Goal: Find specific page/section: Find specific page/section

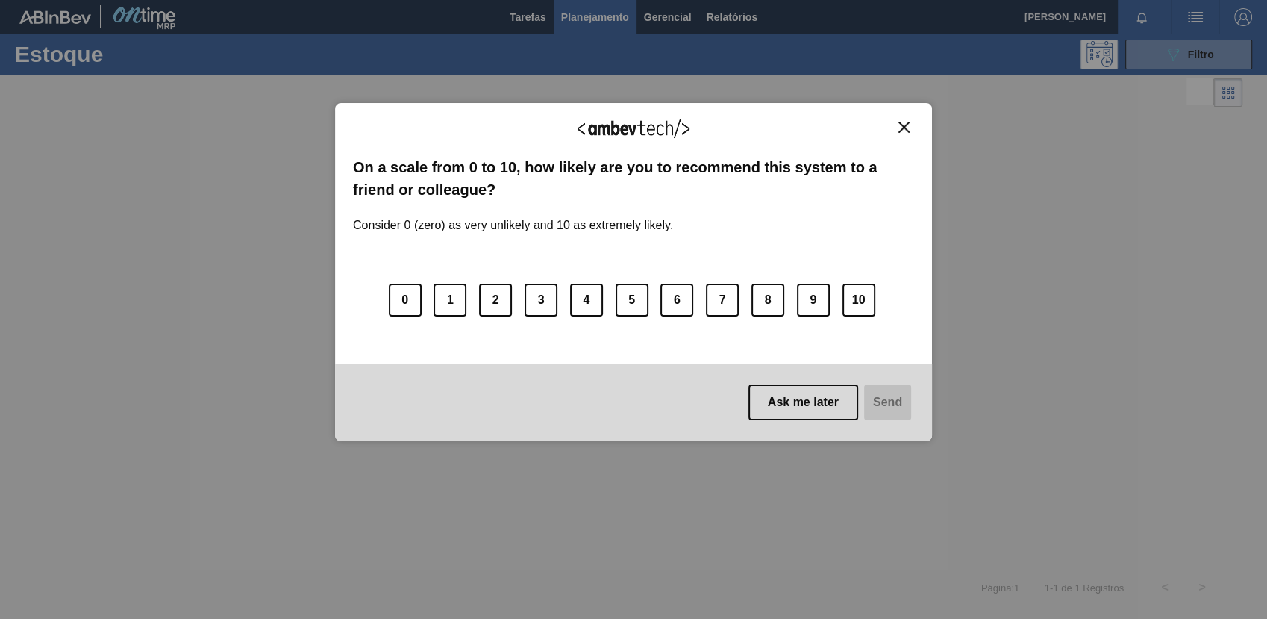
click at [900, 125] on img "Close" at bounding box center [904, 127] width 11 height 11
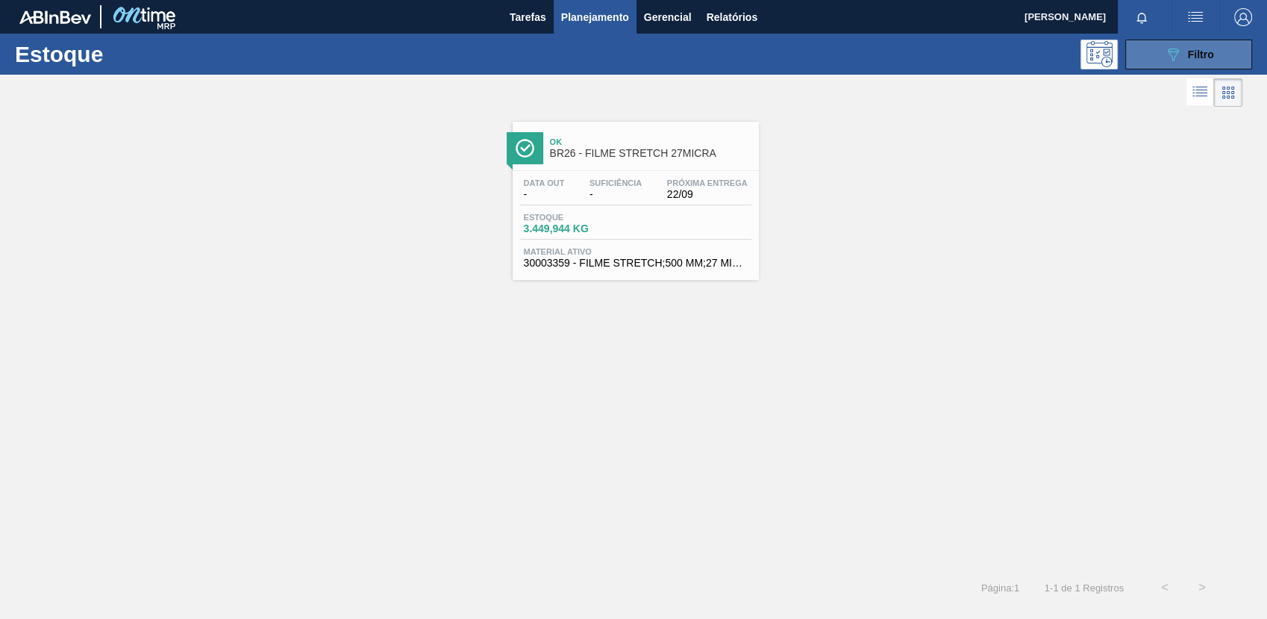
click at [1137, 57] on button "089F7B8B-B2A5-4AFE-B5C0-19BA573D28AC Filtro" at bounding box center [1188, 55] width 127 height 30
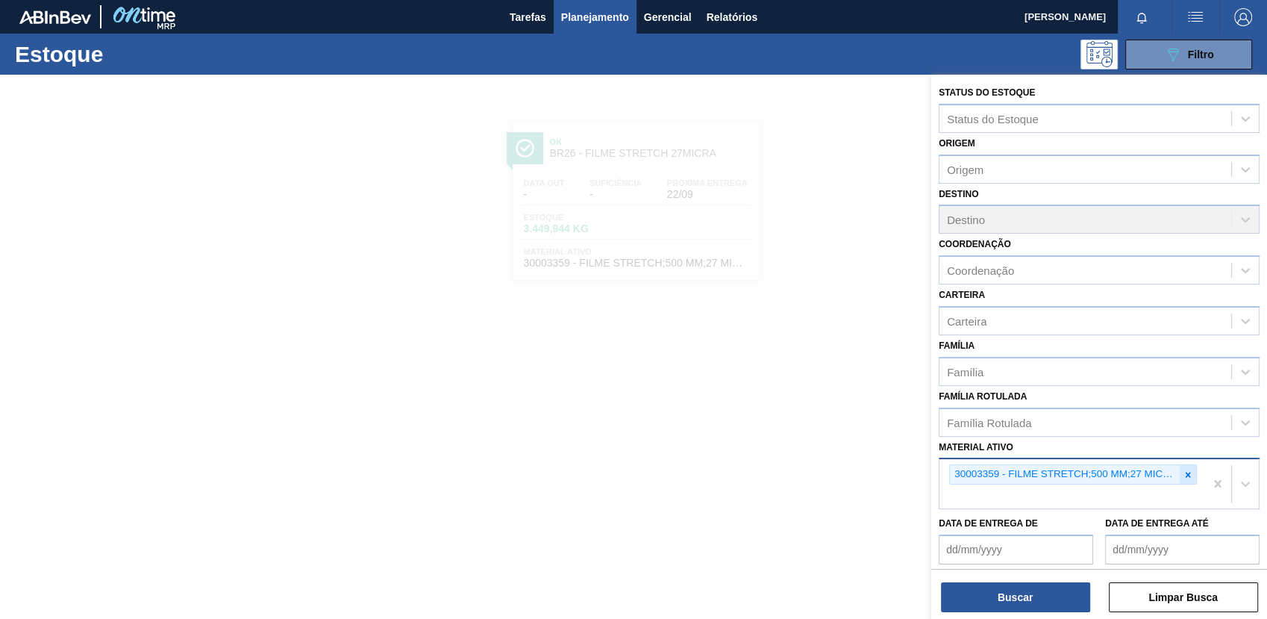
click at [1185, 476] on icon at bounding box center [1188, 474] width 10 height 10
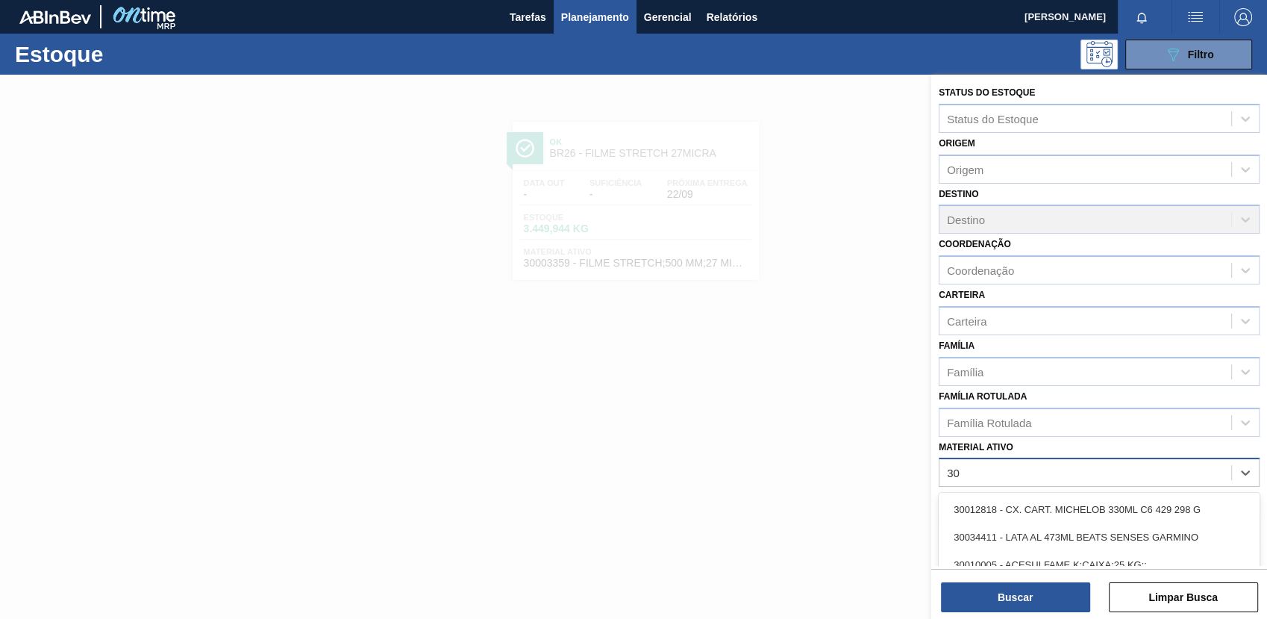
type ativo "3"
type ativo "20005451"
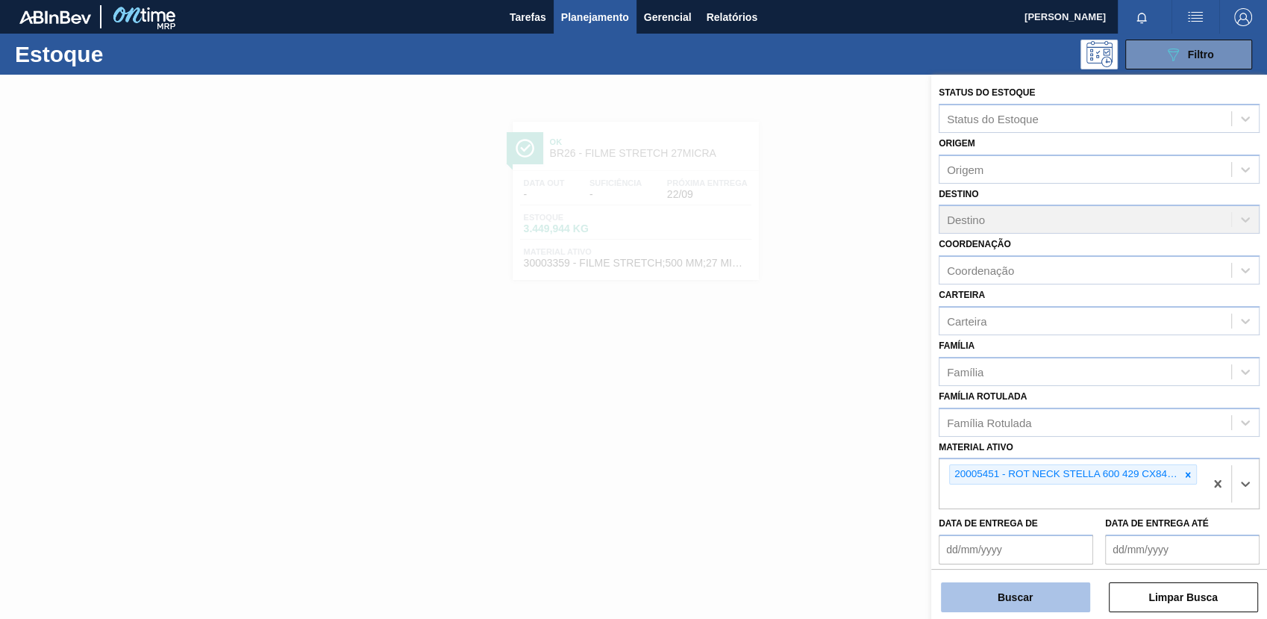
click at [1039, 600] on button "Buscar" at bounding box center [1015, 597] width 149 height 30
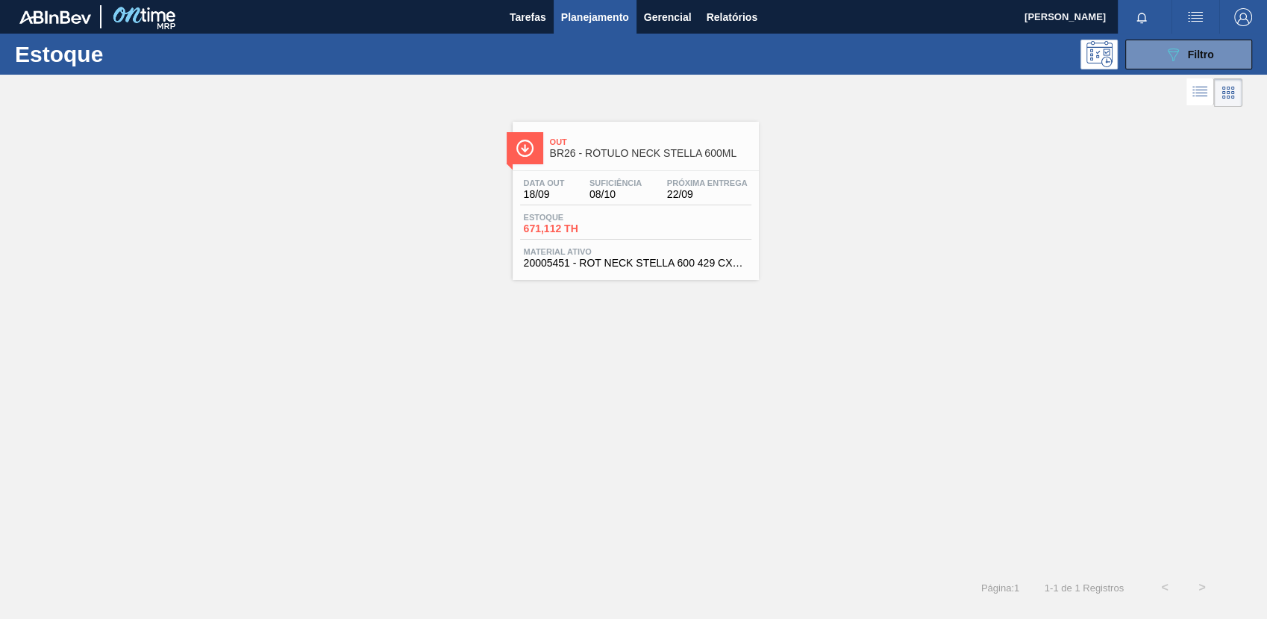
click at [645, 251] on span "Material ativo" at bounding box center [636, 251] width 224 height 9
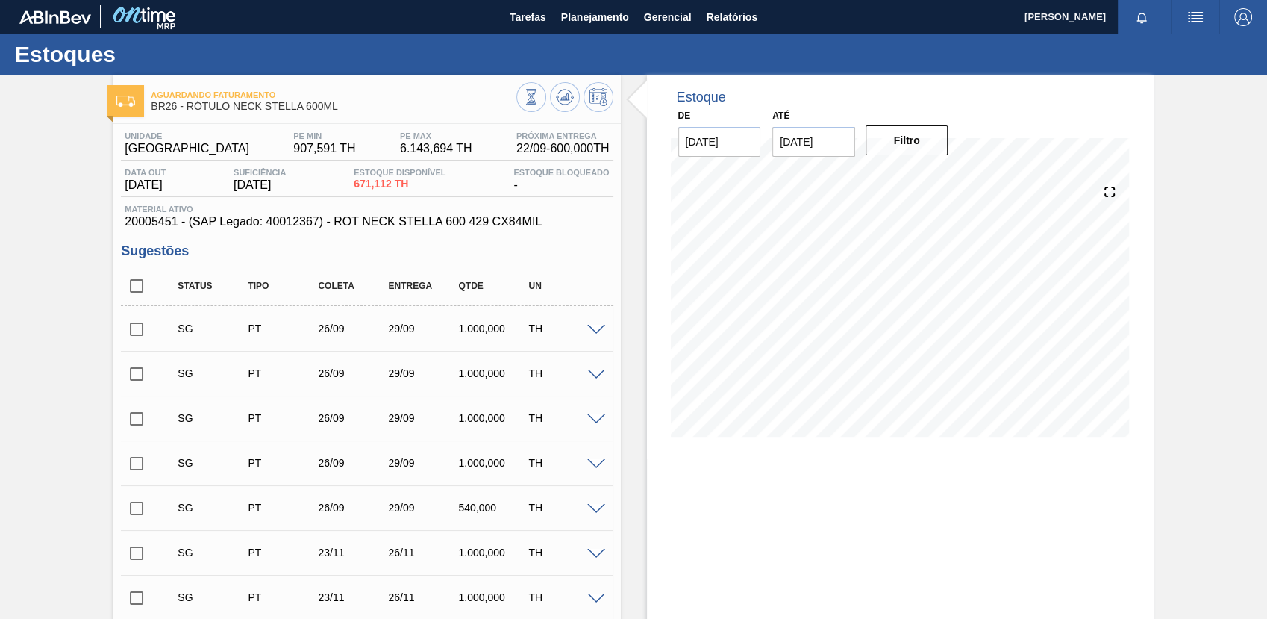
scroll to position [347, 0]
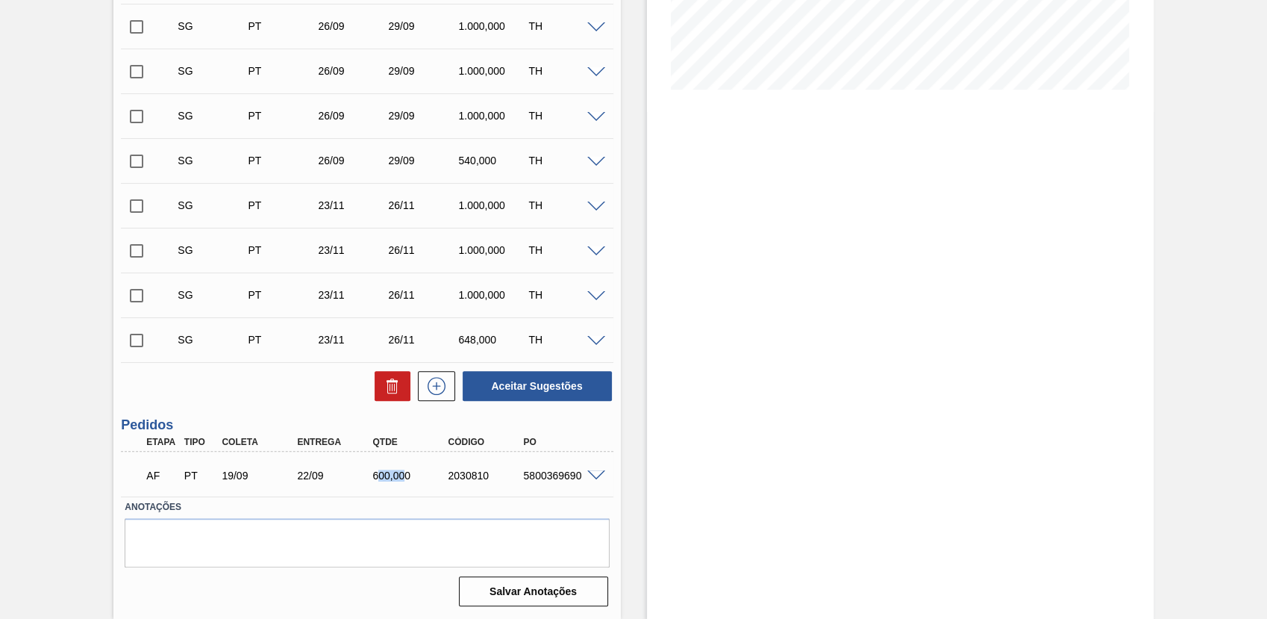
drag, startPoint x: 402, startPoint y: 475, endPoint x: 376, endPoint y: 475, distance: 25.4
click at [376, 475] on div "600,000" at bounding box center [411, 475] width 84 height 12
